Goal: Find specific page/section: Find specific page/section

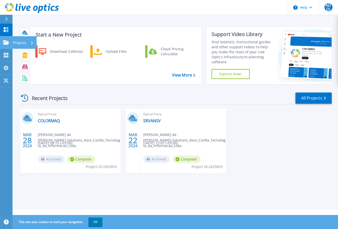
click at [20, 42] on p "Projects" at bounding box center [19, 42] width 13 height 13
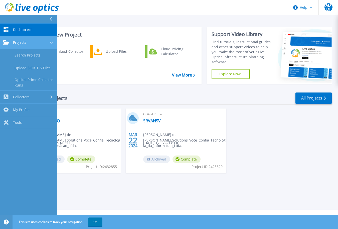
click at [24, 41] on span "Projects" at bounding box center [19, 42] width 13 height 5
click at [34, 42] on div "Projects" at bounding box center [28, 42] width 51 height 5
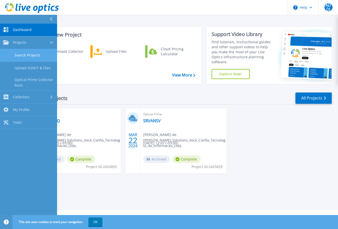
click at [29, 58] on link "Search Projects" at bounding box center [28, 55] width 57 height 13
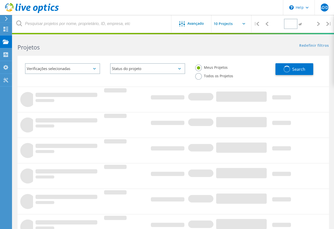
type input "1"
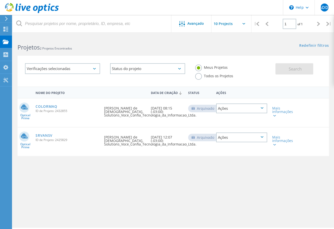
click at [244, 25] on input "text" at bounding box center [237, 24] width 50 height 18
click at [325, 11] on div "ADDJ" at bounding box center [325, 8] width 8 height 8
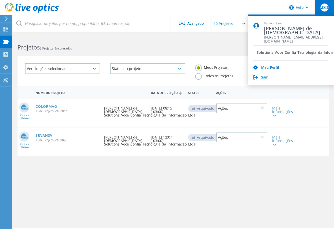
click at [100, 37] on div "Projetos 2 Projetos Encontrados" at bounding box center [93, 42] width 161 height 13
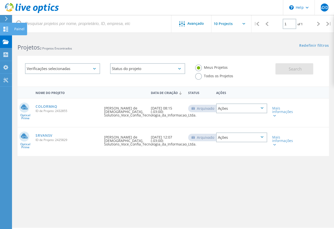
click at [7, 31] on icon at bounding box center [6, 29] width 6 height 5
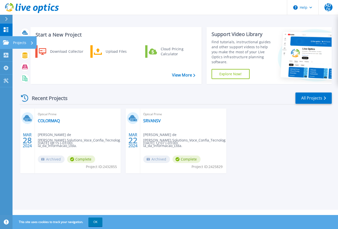
click at [8, 45] on link "Projects Projects" at bounding box center [6, 42] width 13 height 13
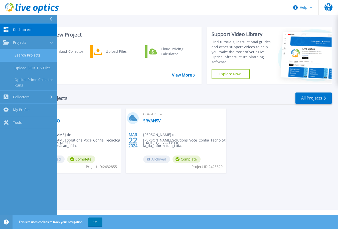
click at [32, 54] on link "Search Projects" at bounding box center [28, 55] width 57 height 13
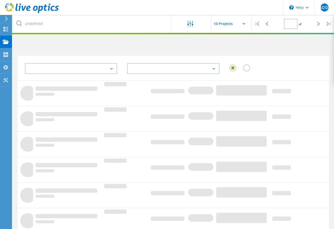
type input "1"
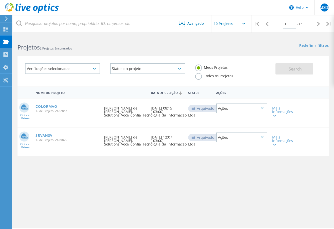
click at [56, 106] on link "COLORMAQ" at bounding box center [47, 107] width 22 height 4
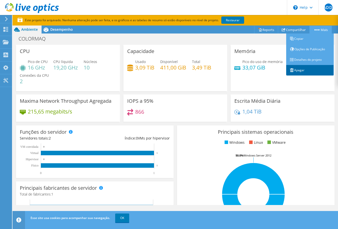
click at [298, 72] on link "Apagar" at bounding box center [310, 70] width 48 height 11
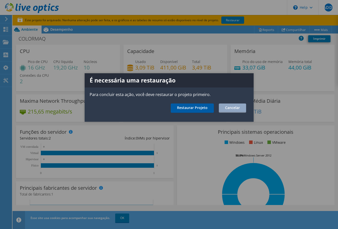
click at [193, 110] on link "Restaurar Projeto" at bounding box center [192, 108] width 43 height 9
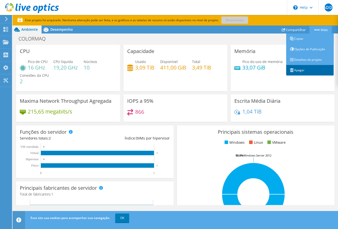
click at [297, 70] on link "Apagar" at bounding box center [310, 70] width 48 height 11
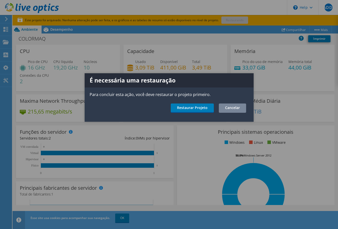
click at [235, 107] on link "Cancelar" at bounding box center [232, 108] width 27 height 9
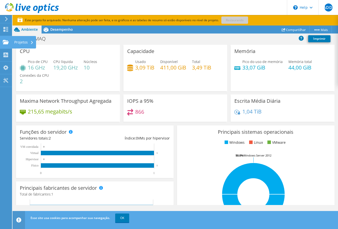
click at [6, 41] on icon at bounding box center [6, 42] width 6 height 5
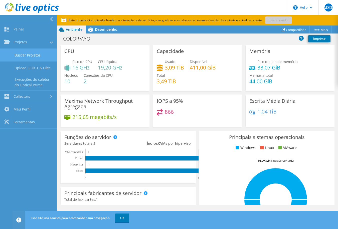
click at [33, 55] on link "Buscar Projetos" at bounding box center [28, 55] width 57 height 13
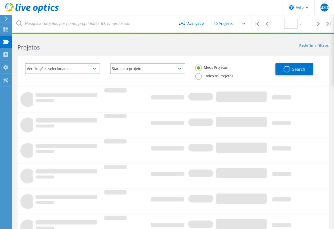
type input "1"
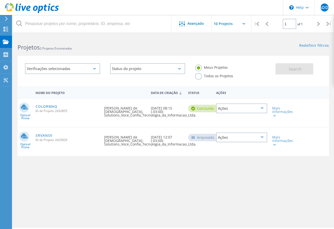
click at [261, 135] on div "Ações" at bounding box center [241, 138] width 51 height 10
click at [238, 149] on div "Restaurar" at bounding box center [242, 153] width 50 height 8
click at [40, 107] on link "COLORMAQ" at bounding box center [47, 107] width 22 height 4
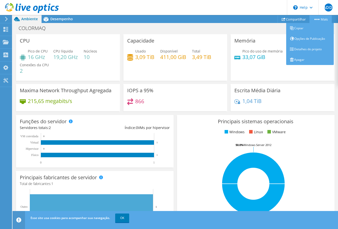
click at [322, 21] on link "Mais" at bounding box center [321, 19] width 22 height 8
click at [305, 58] on link "Apagar" at bounding box center [310, 60] width 48 height 11
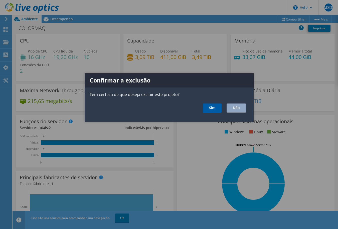
click at [212, 111] on link "Sim" at bounding box center [212, 108] width 19 height 9
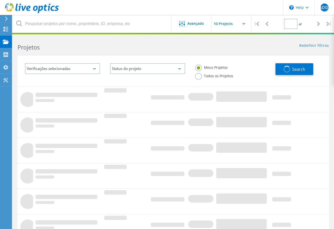
type input "1"
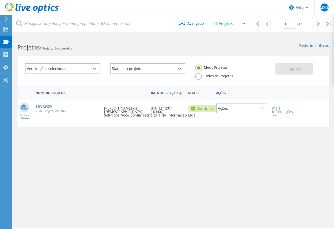
click at [263, 111] on div "Ações" at bounding box center [241, 109] width 51 height 10
click at [286, 97] on div at bounding box center [282, 92] width 25 height 9
click at [274, 113] on div "Mais informações" at bounding box center [283, 112] width 20 height 11
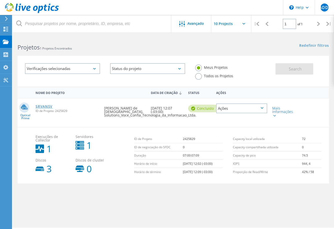
click at [44, 106] on link "SRVANSV" at bounding box center [44, 107] width 17 height 4
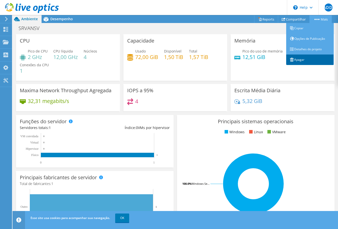
click at [306, 62] on link "Apagar" at bounding box center [310, 60] width 48 height 11
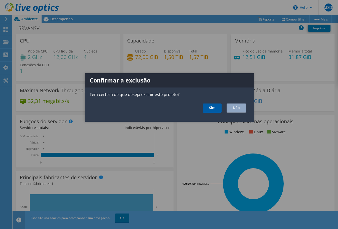
click at [208, 110] on link "Sim" at bounding box center [212, 108] width 19 height 9
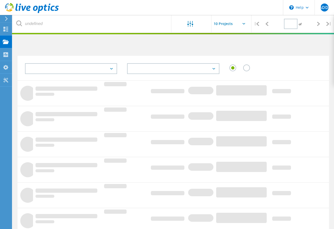
type input "1"
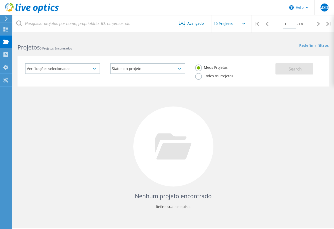
click at [205, 75] on label "Todos os Projetos" at bounding box center [214, 75] width 38 height 5
click at [0, 0] on input "Todos os Projetos" at bounding box center [0, 0] width 0 height 0
click at [74, 45] on h2 "Projetos 0 Projetos Encontrados" at bounding box center [93, 47] width 151 height 8
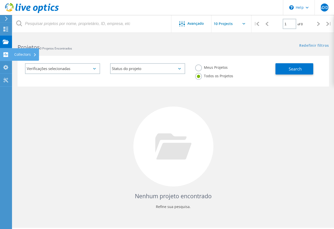
click at [21, 55] on div "Collectors" at bounding box center [25, 55] width 22 height 4
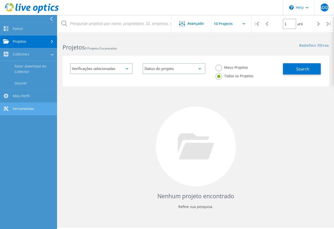
click at [18, 108] on link "Ferramentas" at bounding box center [28, 109] width 57 height 13
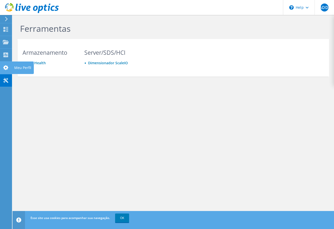
click at [6, 65] on use at bounding box center [5, 67] width 5 height 5
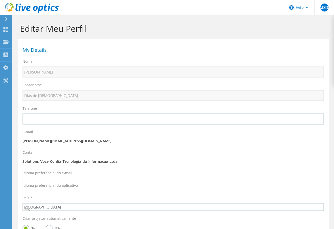
select select "30"
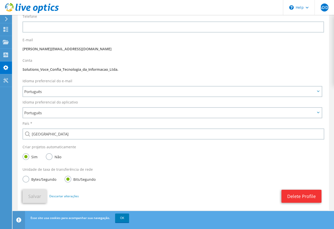
scroll to position [104, 0]
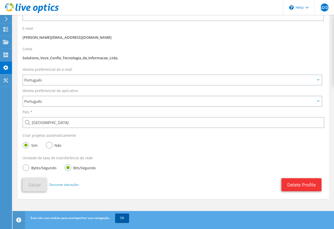
click at [122, 217] on link "OK" at bounding box center [122, 218] width 14 height 9
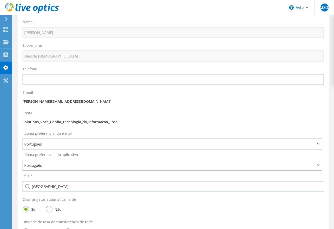
scroll to position [0, 0]
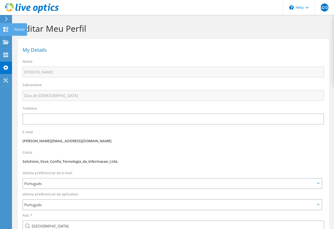
click at [6, 28] on icon at bounding box center [6, 29] width 6 height 5
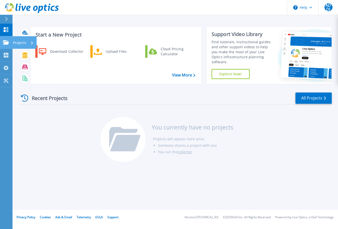
click at [24, 41] on p "Projects" at bounding box center [19, 42] width 13 height 13
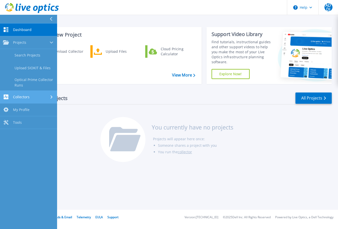
click at [32, 99] on div "Collectors" at bounding box center [28, 97] width 51 height 5
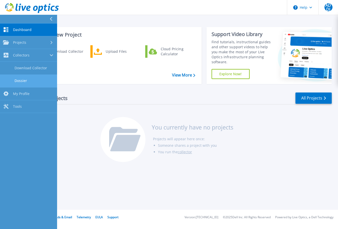
click at [26, 80] on link "Dossier" at bounding box center [28, 81] width 57 height 13
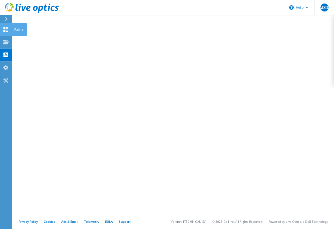
click at [17, 30] on div "Painel" at bounding box center [19, 29] width 15 height 13
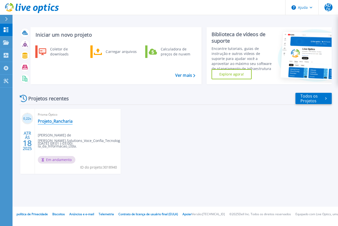
click at [59, 122] on font "Projeto_Rancharia" at bounding box center [55, 121] width 35 height 6
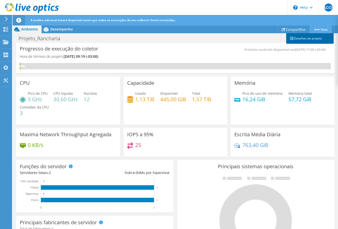
click at [306, 40] on link "Detalhes do projeto" at bounding box center [310, 38] width 48 height 11
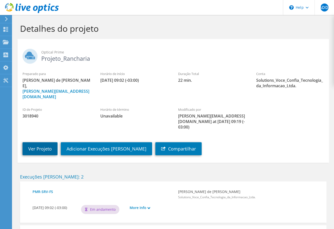
click at [34, 143] on link "Ver Projeto" at bounding box center [40, 149] width 35 height 13
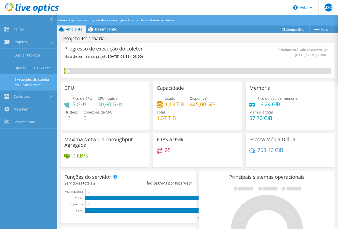
click at [43, 82] on link "Execuções do coletor do Optical Prime" at bounding box center [28, 82] width 57 height 16
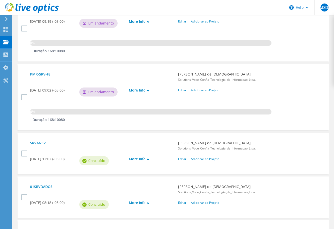
scroll to position [240, 0]
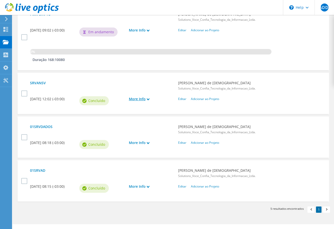
click at [146, 100] on link "More Info" at bounding box center [151, 99] width 44 height 6
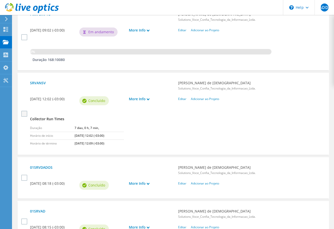
click at [26, 113] on label at bounding box center [24, 114] width 7 height 6
click at [0, 0] on input "checkbox" at bounding box center [0, 0] width 0 height 0
click at [26, 181] on div at bounding box center [24, 179] width 7 height 9
click at [22, 178] on label at bounding box center [24, 178] width 7 height 6
click at [0, 0] on input "checkbox" at bounding box center [0, 0] width 0 height 0
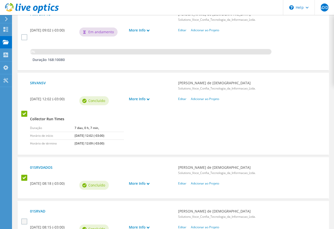
drag, startPoint x: 26, startPoint y: 225, endPoint x: 24, endPoint y: 223, distance: 3.2
click at [26, 224] on div at bounding box center [24, 223] width 7 height 9
click at [24, 222] on label at bounding box center [24, 222] width 7 height 6
click at [0, 0] on input "checkbox" at bounding box center [0, 0] width 0 height 0
click at [150, 99] on link "More Info" at bounding box center [151, 99] width 44 height 6
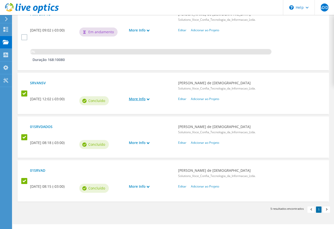
click at [150, 99] on link "More Info" at bounding box center [151, 99] width 44 height 6
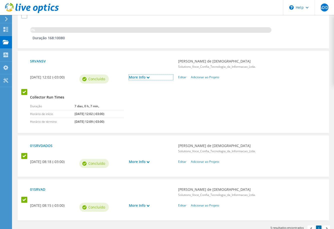
scroll to position [292, 0]
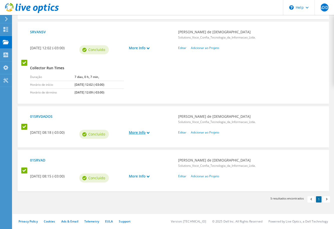
click at [156, 135] on link "More Info" at bounding box center [151, 133] width 44 height 6
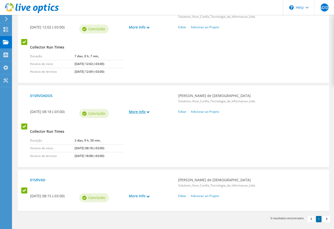
scroll to position [332, 0]
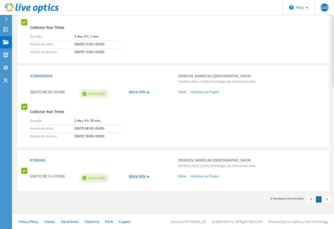
click at [149, 176] on icon at bounding box center [148, 177] width 3 height 3
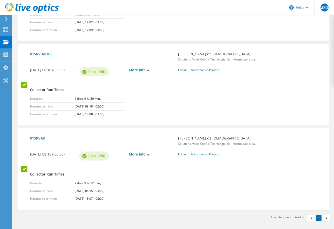
scroll to position [362, 0]
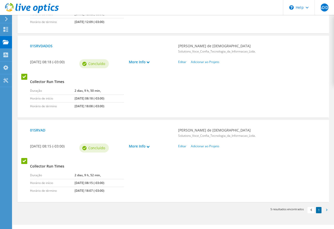
click at [329, 210] on span at bounding box center [326, 210] width 5 height 5
click at [326, 212] on span at bounding box center [326, 210] width 5 height 5
click at [327, 212] on span at bounding box center [326, 210] width 5 height 5
click at [327, 213] on span at bounding box center [326, 210] width 5 height 5
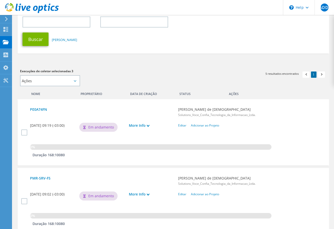
scroll to position [90, 0]
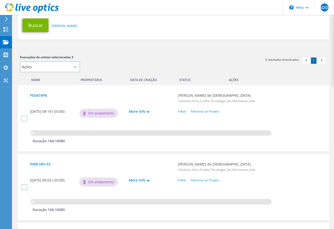
click at [76, 67] on icon at bounding box center [75, 67] width 3 height 2
drag, startPoint x: 76, startPoint y: 64, endPoint x: 132, endPoint y: 59, distance: 55.8
click at [132, 59] on div "Execuções de coletor selecionadas 3 Ações Adicionar a novo projeto Adicionar ao…" at bounding box center [94, 64] width 148 height 18
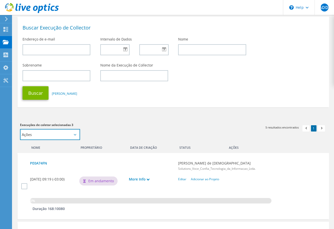
scroll to position [82, 0]
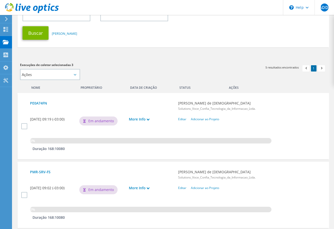
click at [87, 88] on div "Proprietário" at bounding box center [101, 87] width 49 height 8
click at [7, 43] on use at bounding box center [6, 42] width 6 height 4
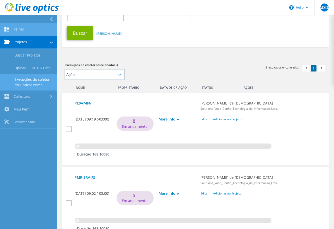
click at [37, 31] on link "Painel" at bounding box center [28, 29] width 57 height 13
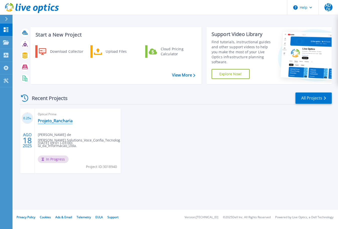
click at [56, 119] on link "Projeto_Rancharia" at bounding box center [55, 120] width 35 height 5
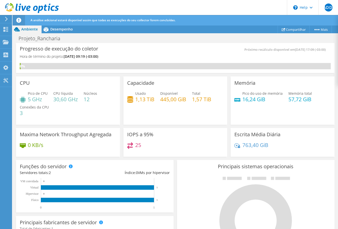
scroll to position [120, 0]
